Goal: Transaction & Acquisition: Purchase product/service

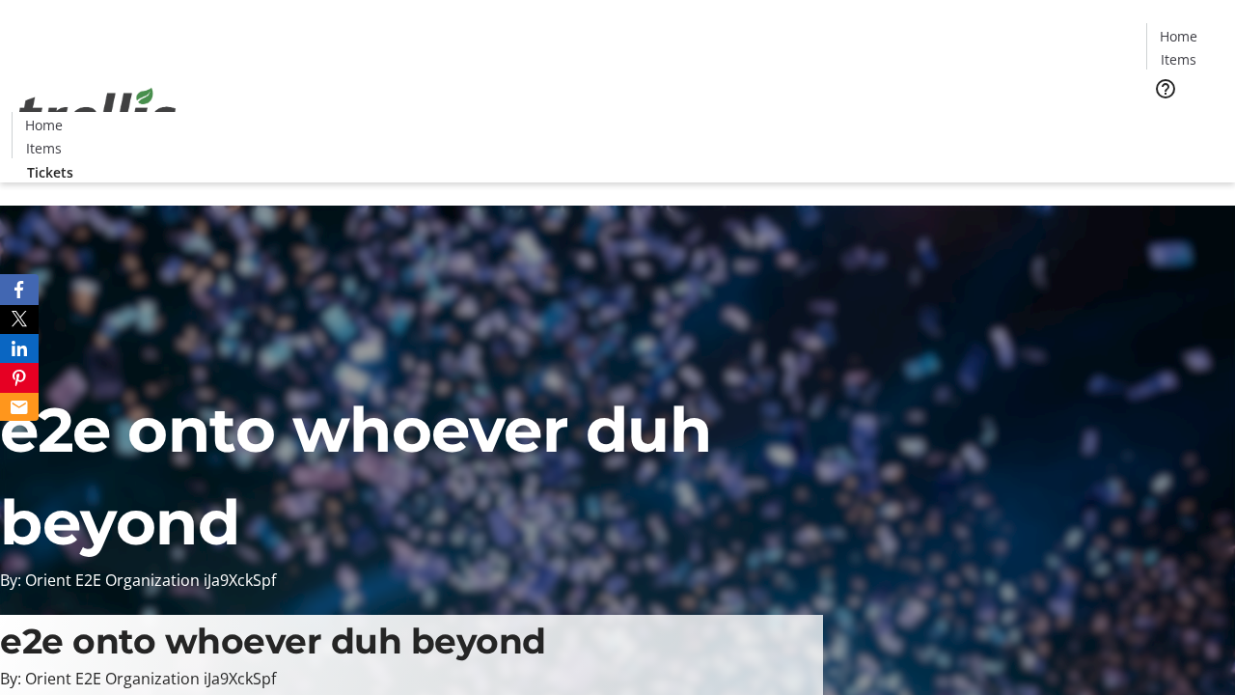
click at [1162, 112] on span "Tickets" at bounding box center [1185, 122] width 46 height 20
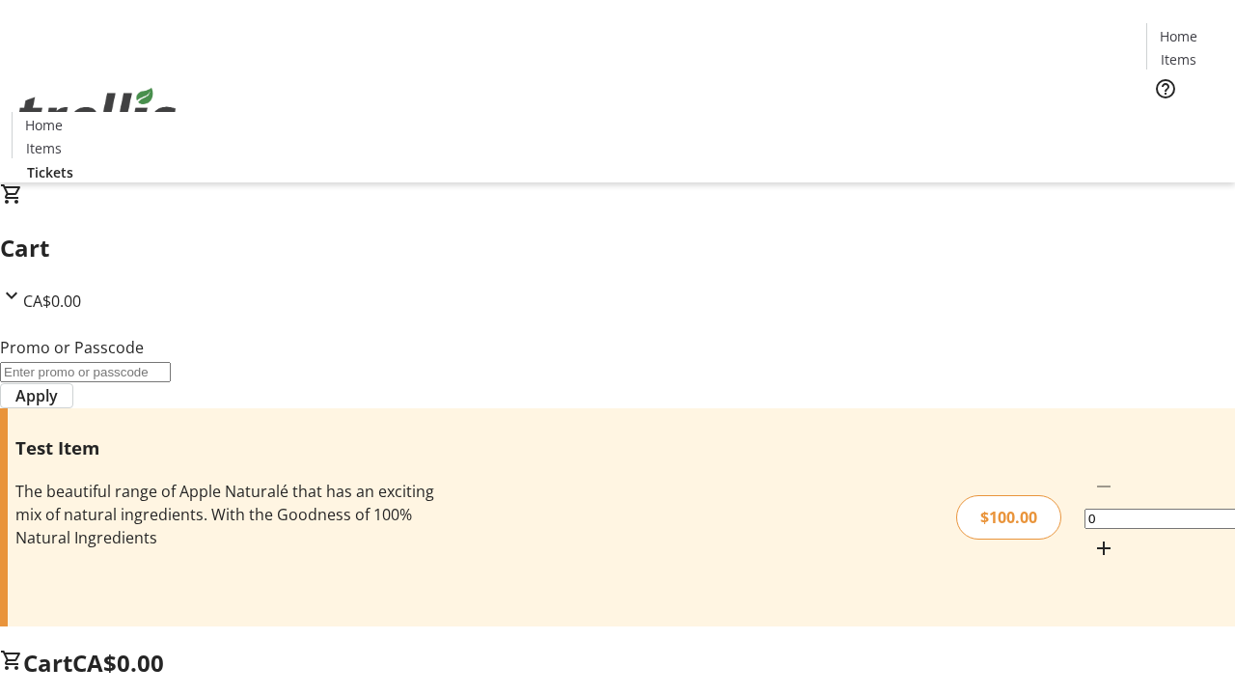
click at [1092, 537] on mat-icon "Increment by one" at bounding box center [1103, 548] width 23 height 23
type input "1"
type input "FLAT"
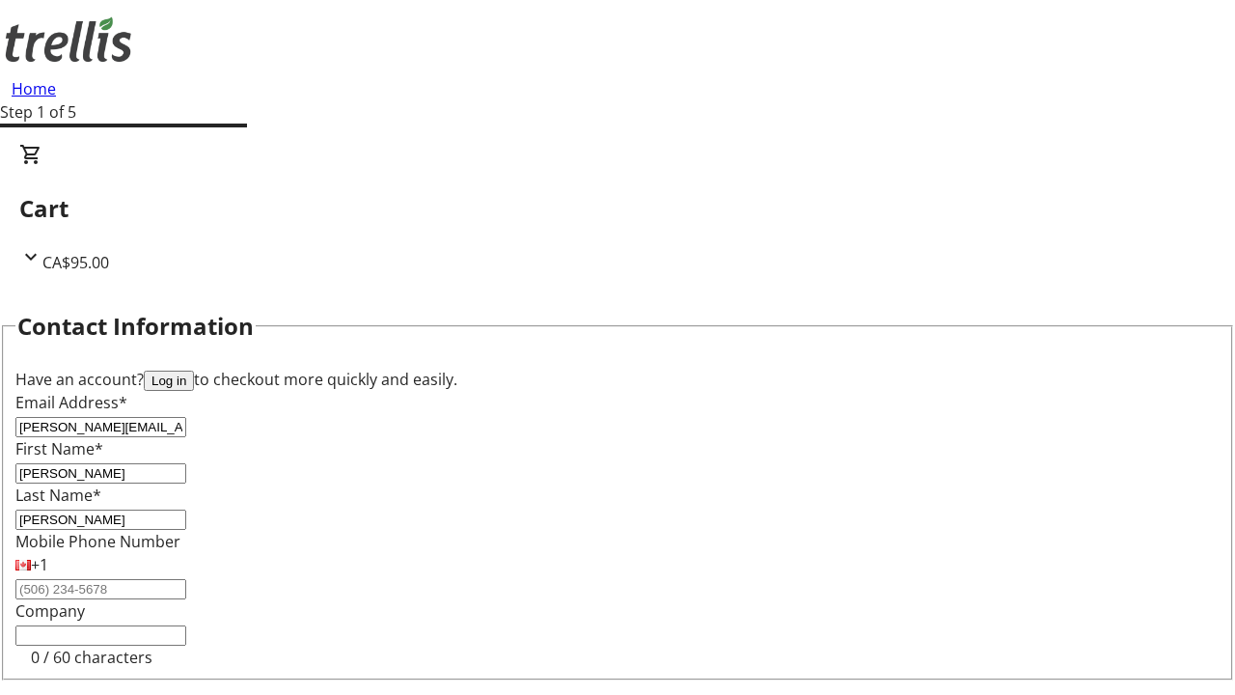
type input "[PERSON_NAME]"
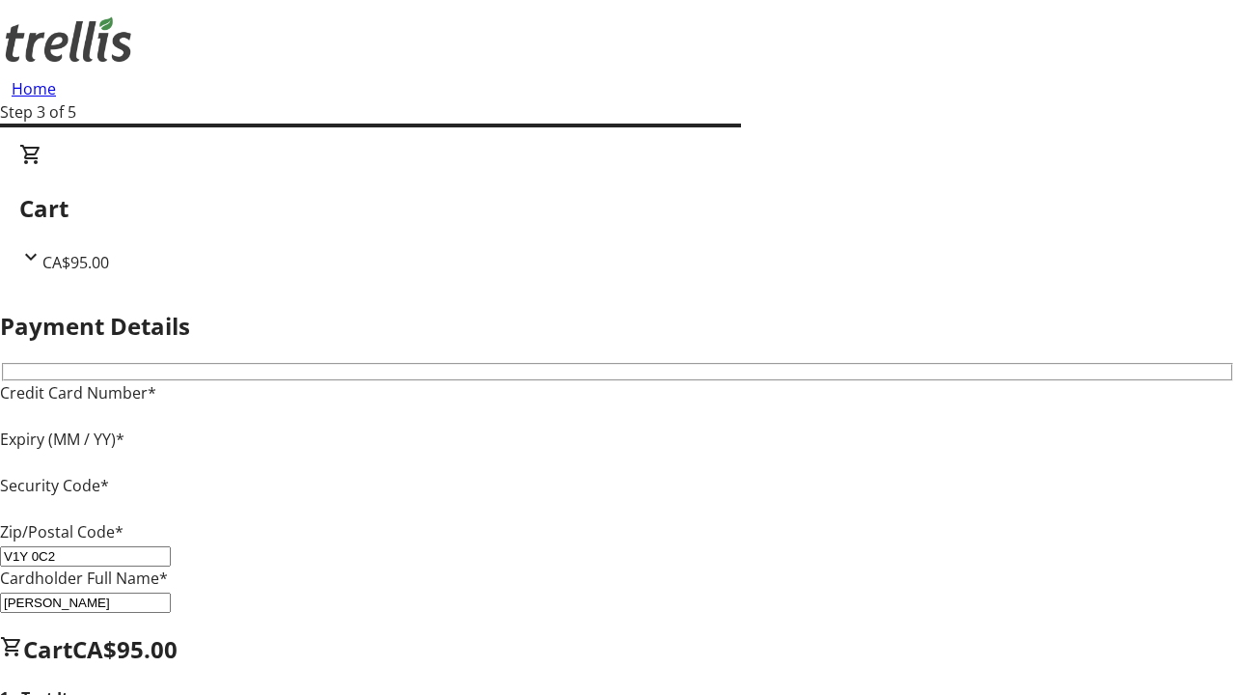
type input "V1Y 0C2"
